Goal: Task Accomplishment & Management: Complete application form

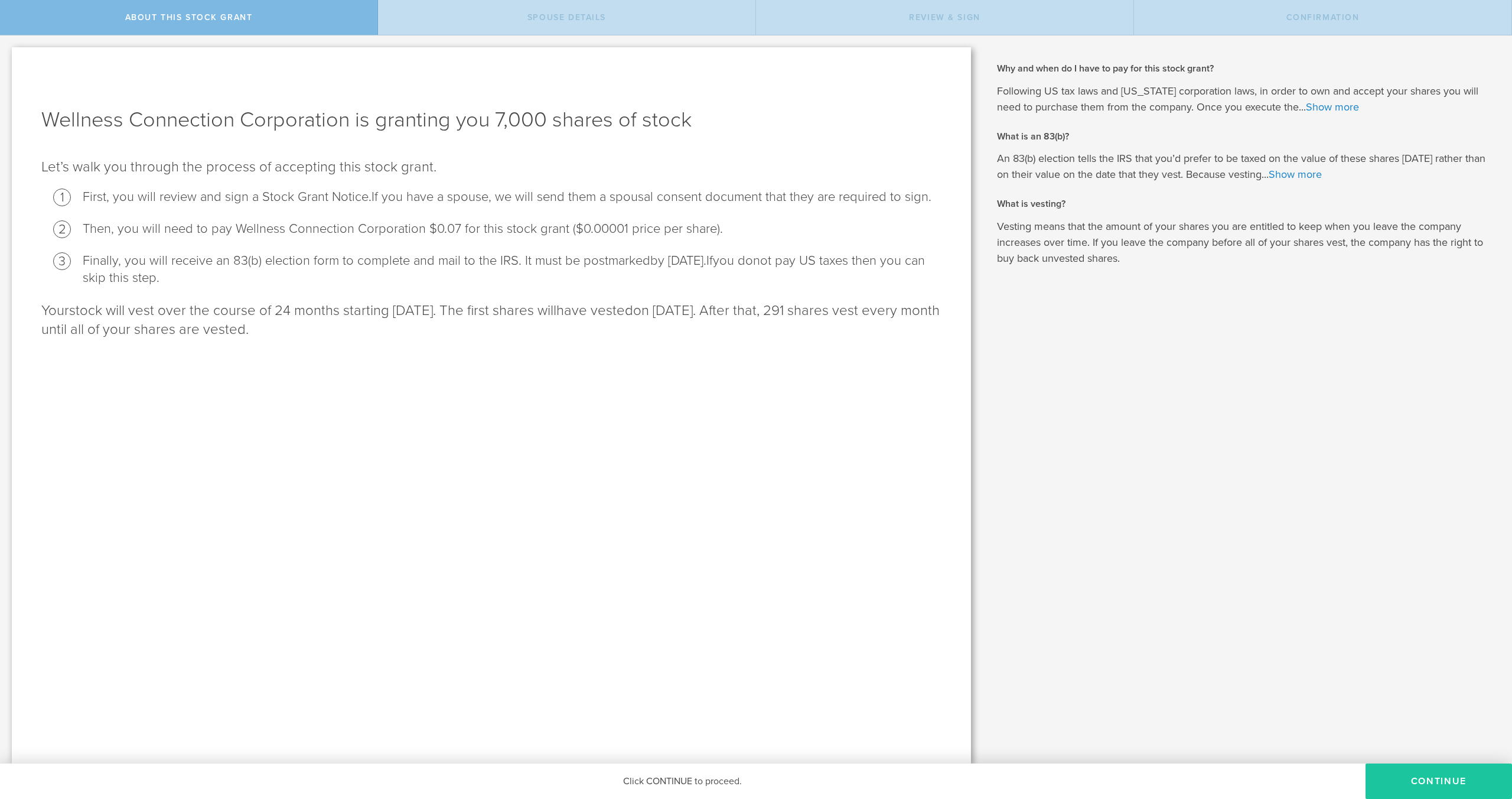
click at [1407, 777] on button "CONTINUE" at bounding box center [1439, 781] width 146 height 35
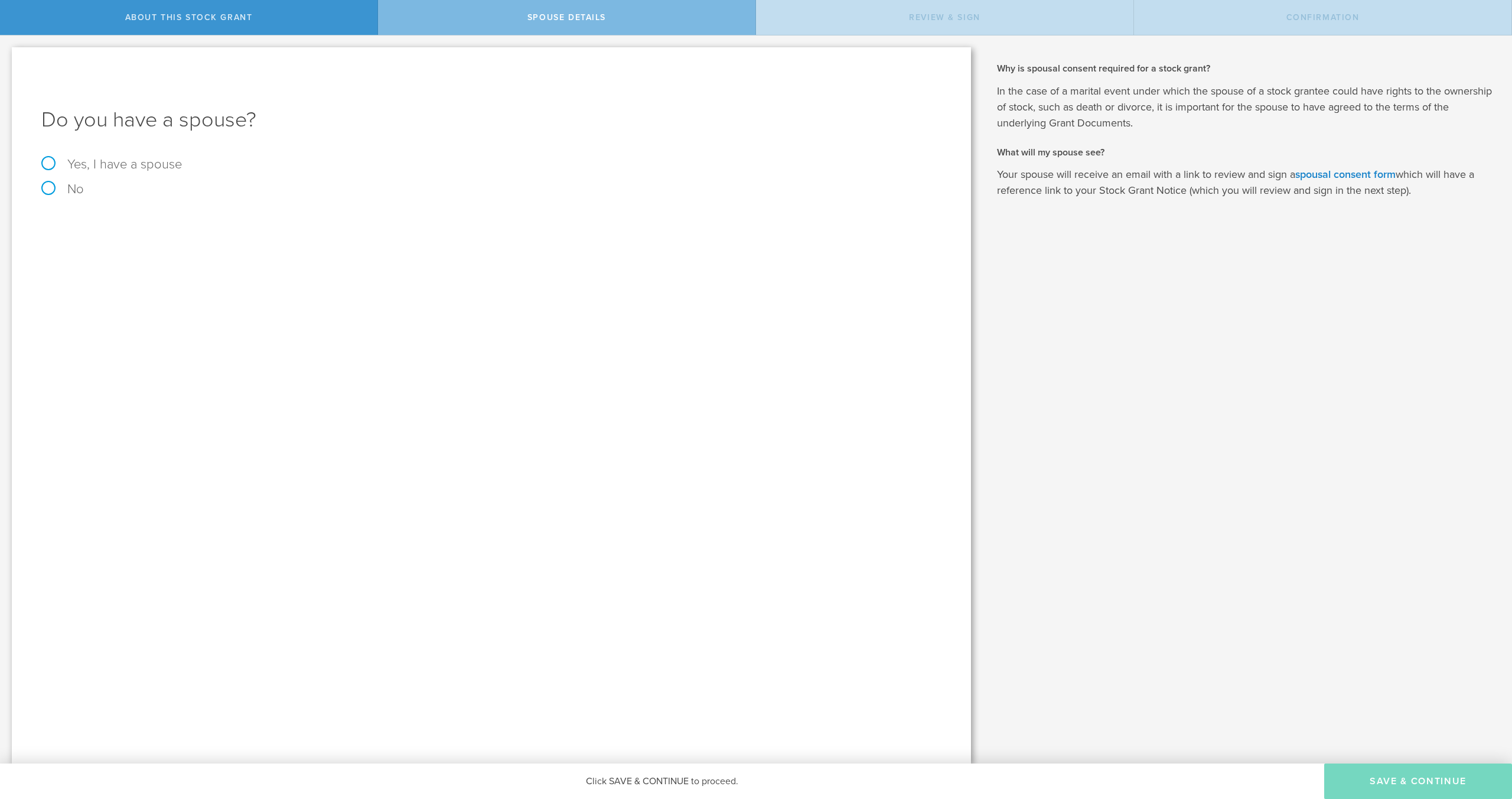
click at [46, 190] on label "No" at bounding box center [492, 189] width 900 height 13
click at [8, 54] on input "No" at bounding box center [4, 45] width 8 height 19
radio input "true"
click at [1407, 789] on button "Save & Continue" at bounding box center [1418, 781] width 188 height 35
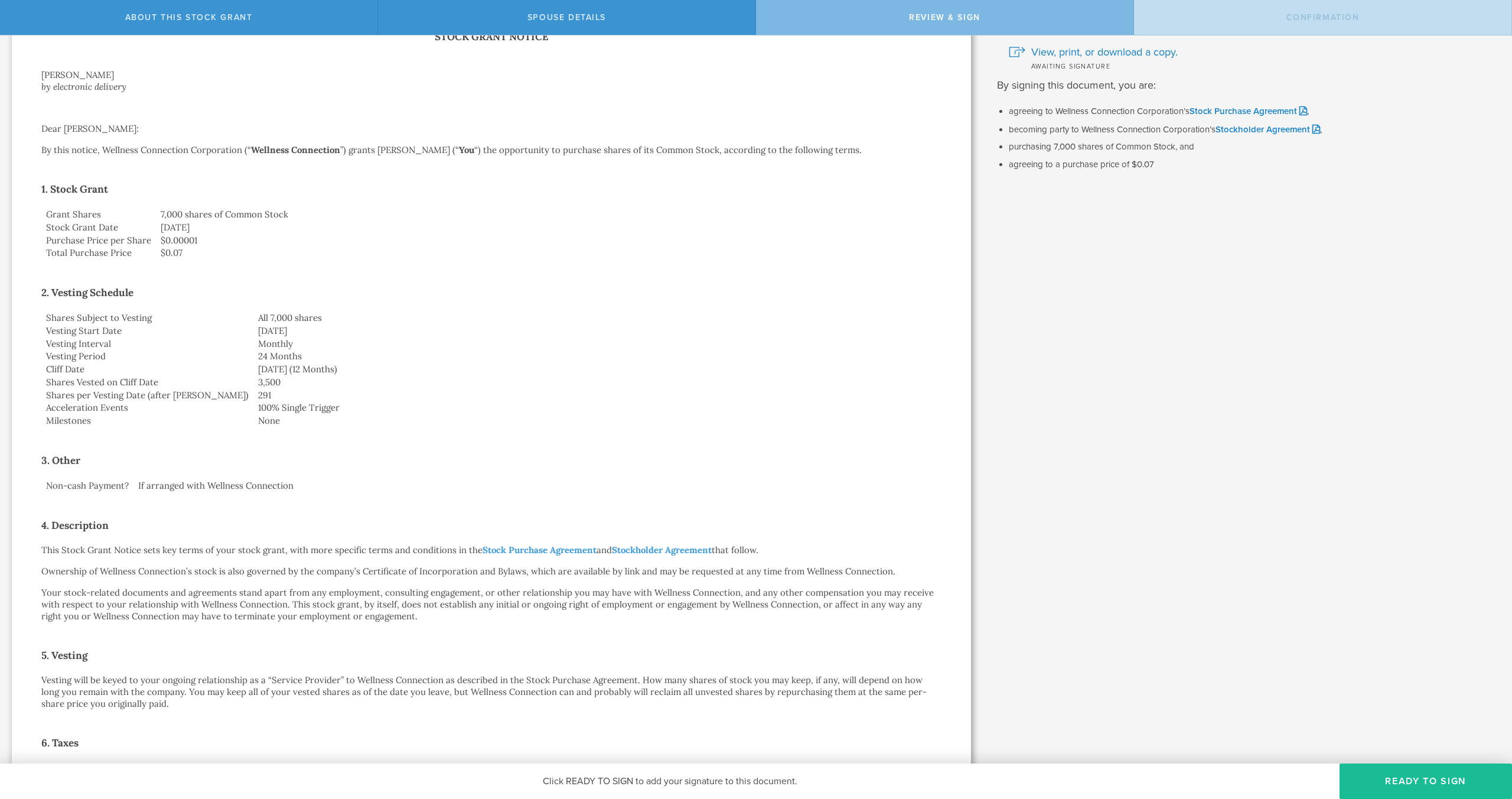
scroll to position [85, 0]
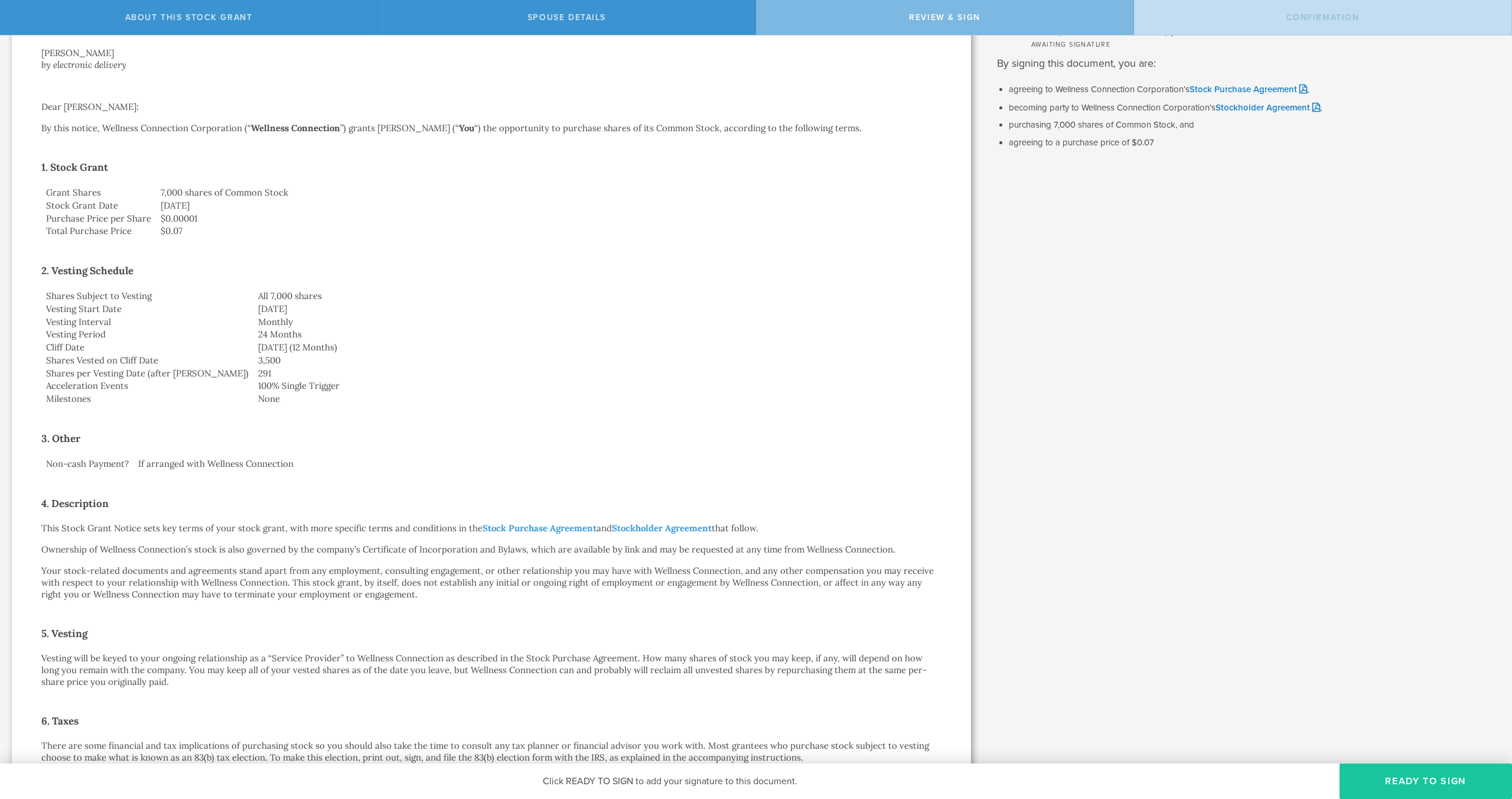
click at [1400, 781] on button "Ready to Sign" at bounding box center [1425, 781] width 173 height 35
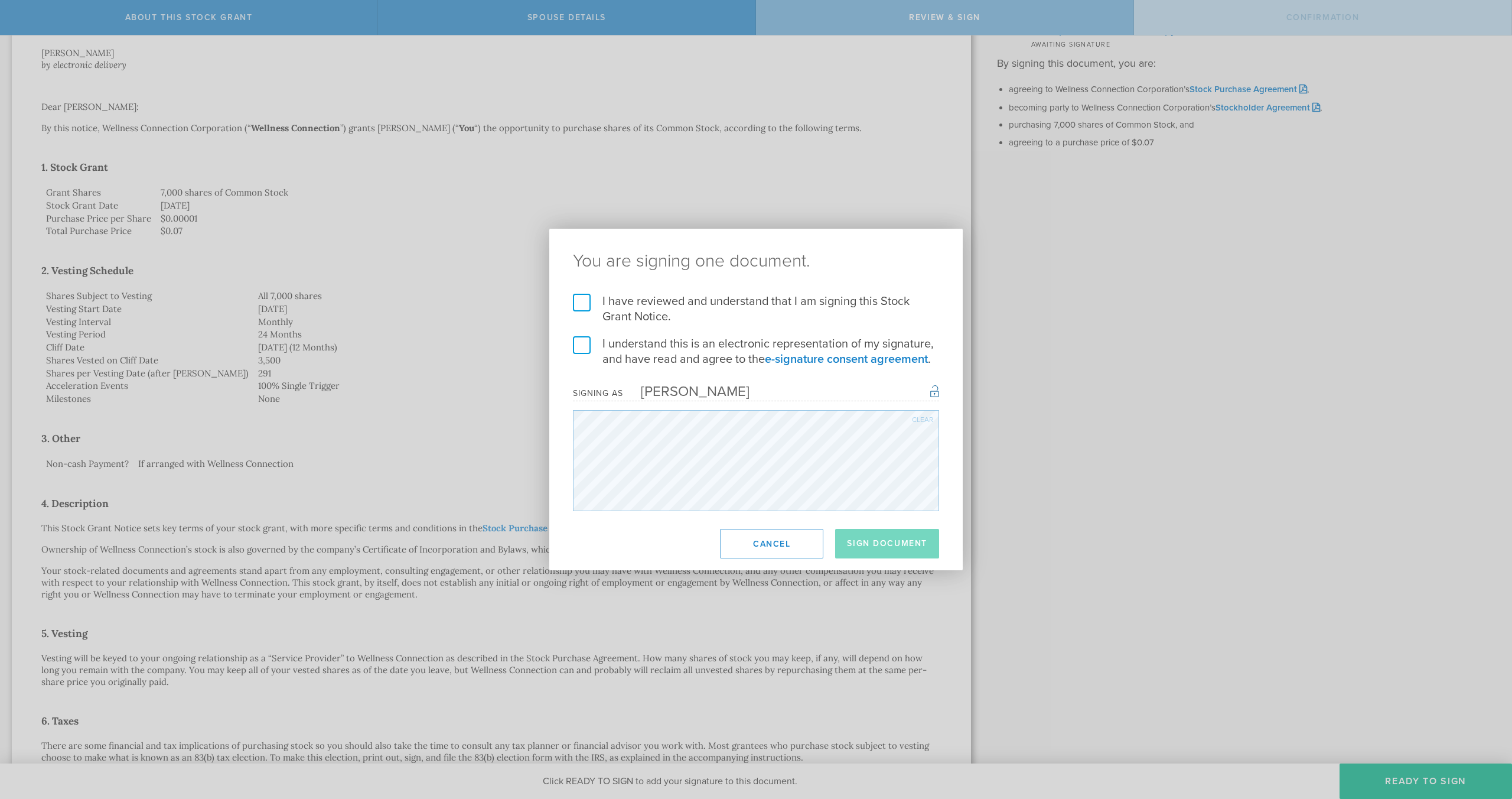
click at [579, 304] on label "I have reviewed and understand that I am signing this Stock Grant Notice." at bounding box center [756, 309] width 366 height 31
click at [0, 0] on input "I have reviewed and understand that I am signing this Stock Grant Notice." at bounding box center [0, 0] width 0 height 0
click at [582, 337] on label "I understand this is an electronic representation of my signature, and have rea…" at bounding box center [756, 352] width 366 height 31
click at [0, 0] on input "I understand this is an electronic representation of my signature, and have rea…" at bounding box center [0, 0] width 0 height 0
click at [894, 539] on button "Sign Document" at bounding box center [888, 543] width 104 height 29
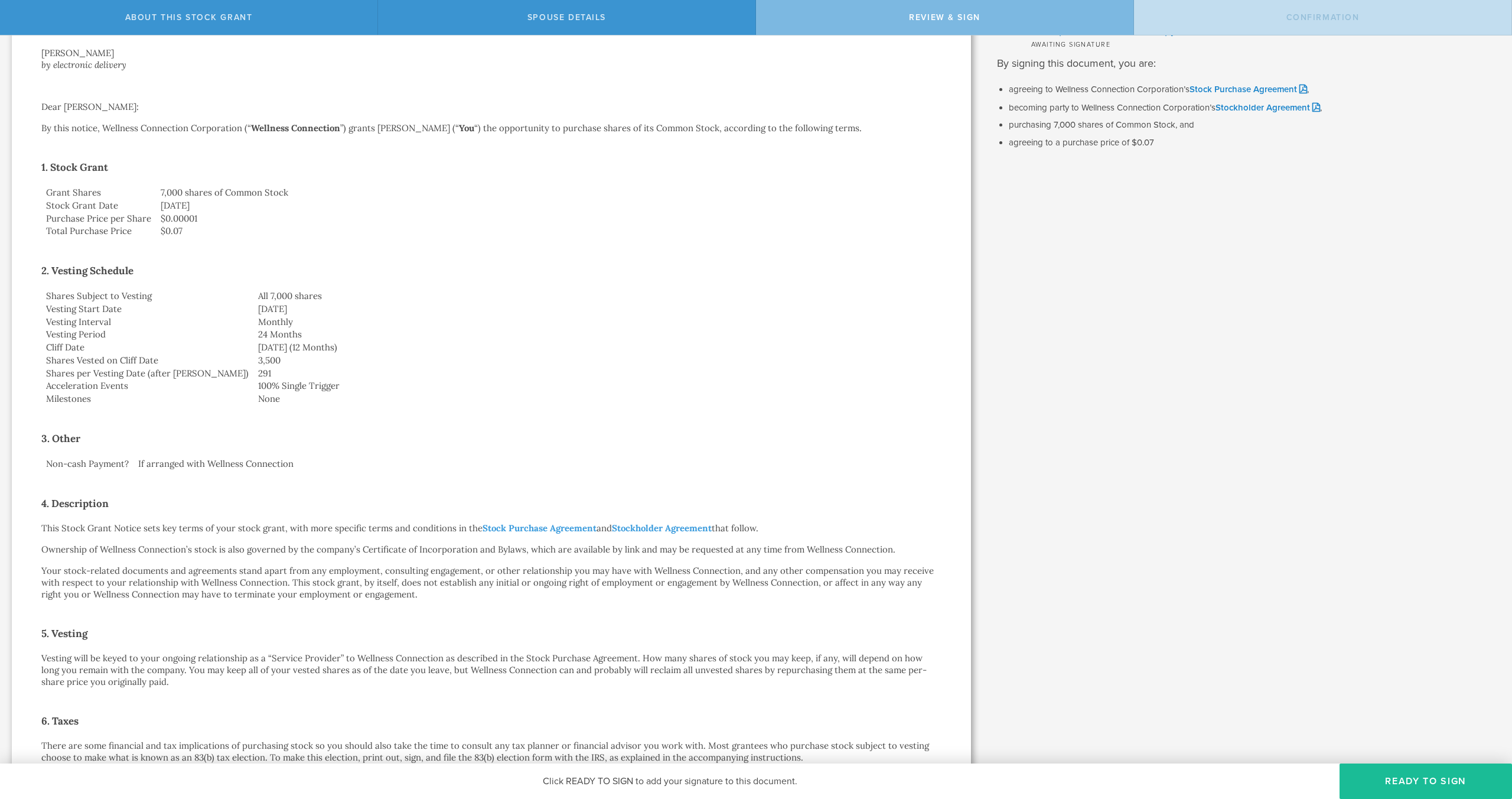
scroll to position [0, 0]
